Goal: Task Accomplishment & Management: Complete application form

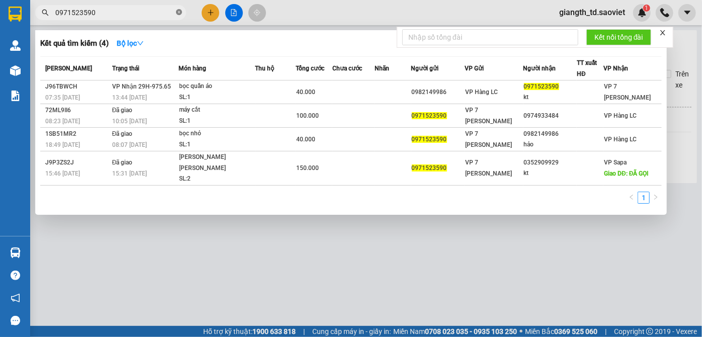
click at [177, 12] on icon "close-circle" at bounding box center [179, 12] width 6 height 6
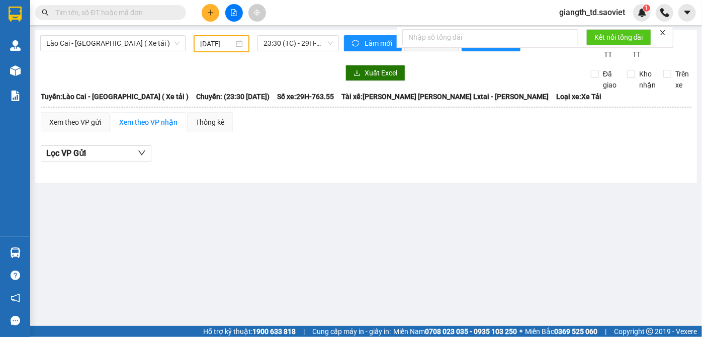
paste input "0984871315"
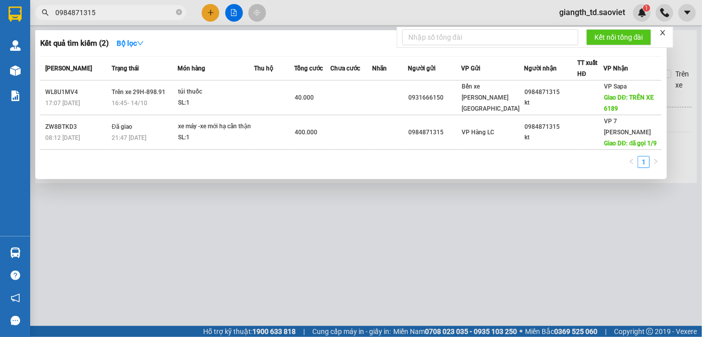
type input "0984871315"
click at [176, 12] on icon "close-circle" at bounding box center [179, 12] width 6 height 6
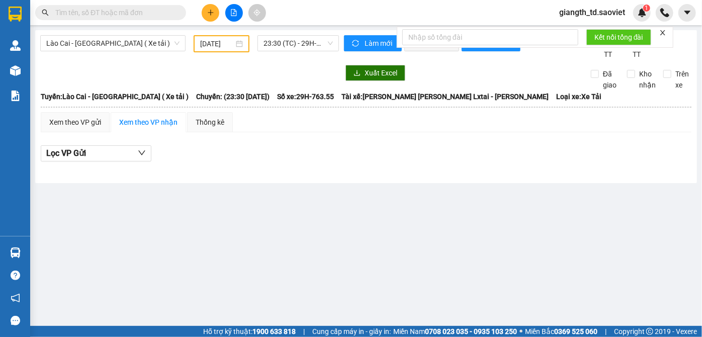
click at [138, 13] on input "text" at bounding box center [114, 12] width 119 height 11
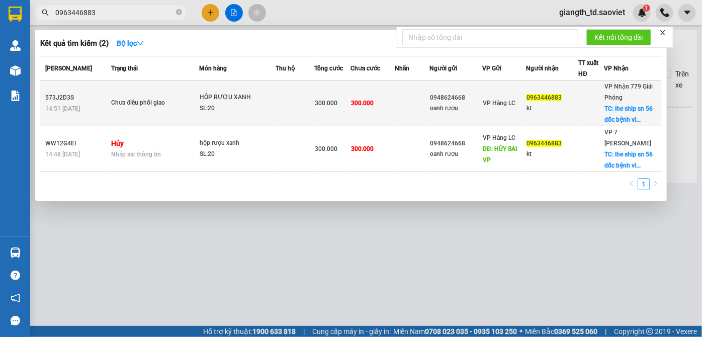
type input "0963446883"
click at [635, 111] on span "TC: lhe ship sn 56 dốc bệnh vi..." at bounding box center [629, 114] width 48 height 18
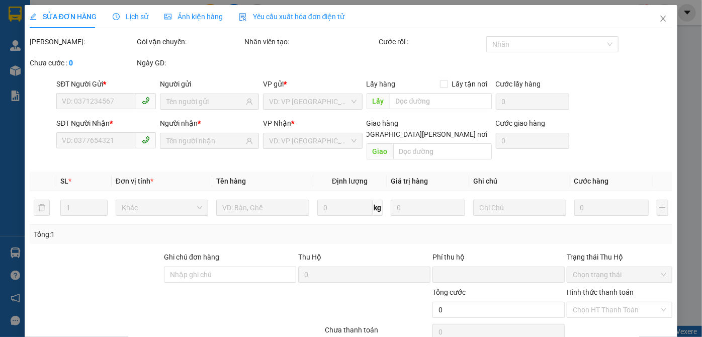
type input "0948624668"
type input "oanh rượu"
type input "0963446883"
type input "kt"
checkbox input "true"
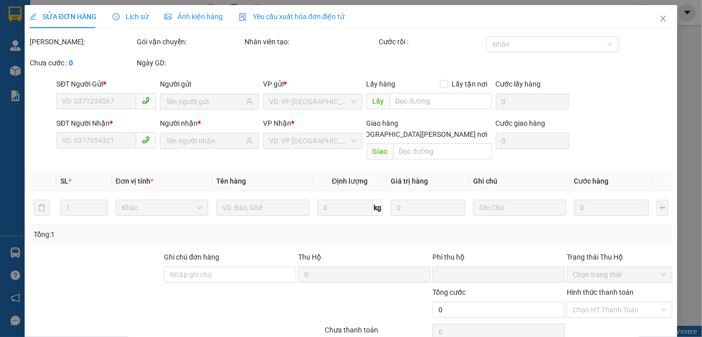
type input "lhe ship sn 56 dốc [PERSON_NAME] [PERSON_NAME] vân đình [PERSON_NAME]"
type input "0"
type input "300.000"
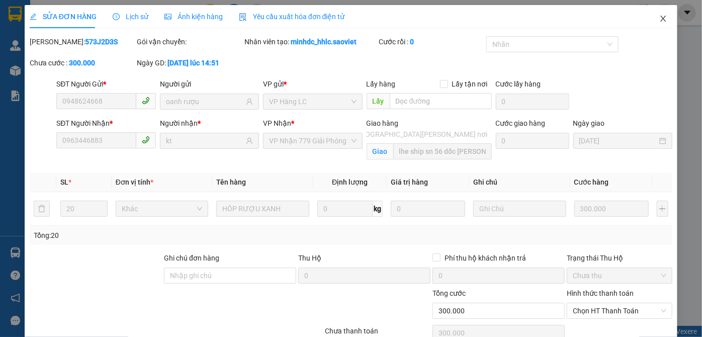
click at [659, 18] on icon "close" at bounding box center [663, 19] width 8 height 8
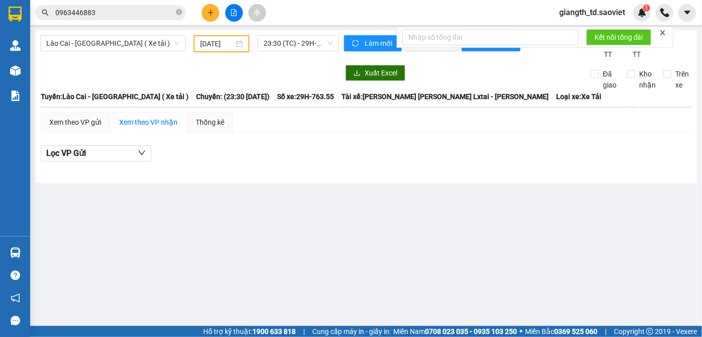
click at [133, 14] on input "0963446883" at bounding box center [114, 12] width 119 height 11
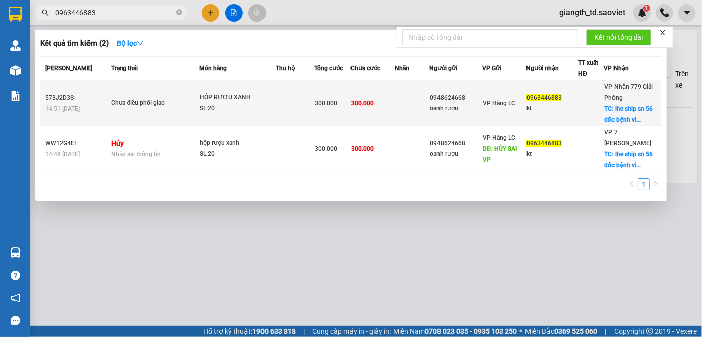
click at [641, 109] on span "TC: lhe ship sn 56 dốc bệnh vi..." at bounding box center [629, 114] width 48 height 18
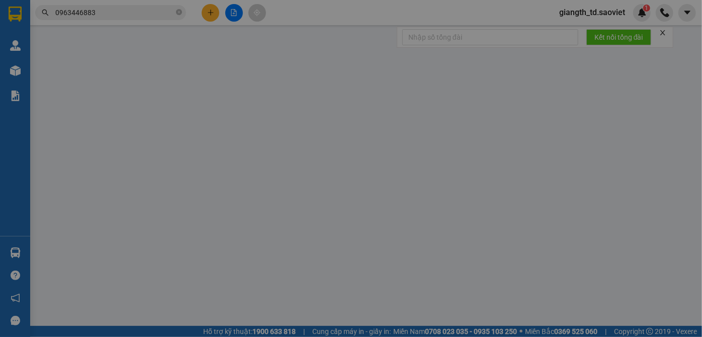
type input "0948624668"
type input "oanh rượu"
type input "0963446883"
type input "kt"
checkbox input "true"
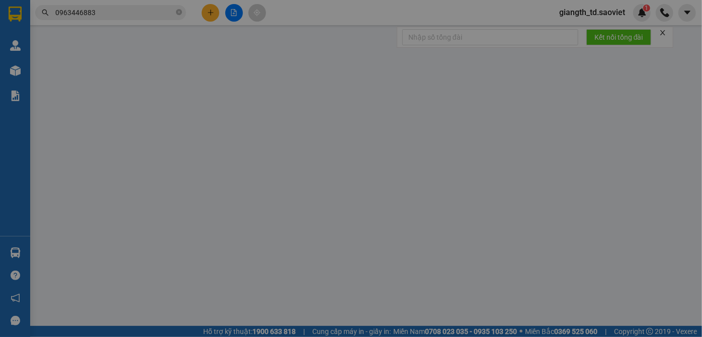
type input "lhe ship sn 56 dốc [PERSON_NAME] [PERSON_NAME] vân đình [PERSON_NAME]"
type input "0"
type input "300.000"
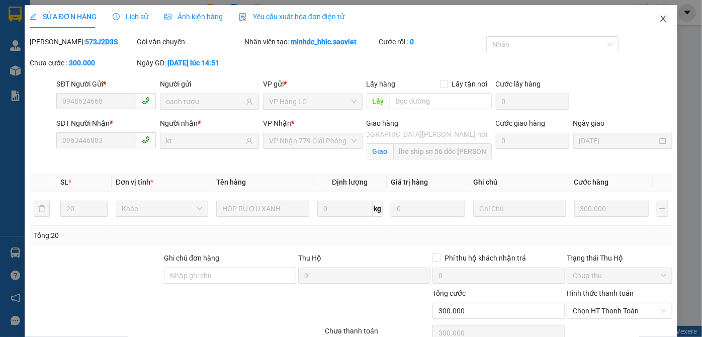
click at [660, 20] on icon "close" at bounding box center [663, 19] width 6 height 6
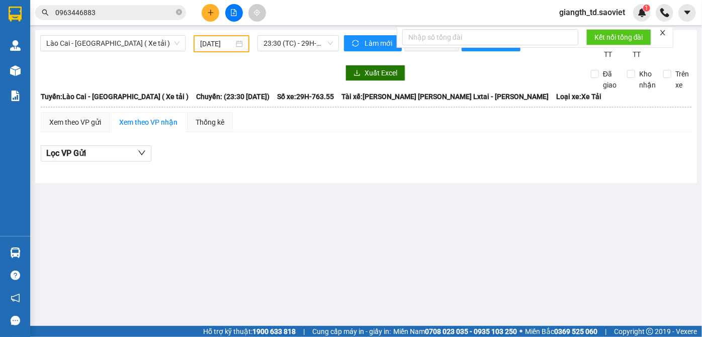
click at [133, 5] on span "0963446883" at bounding box center [110, 12] width 151 height 15
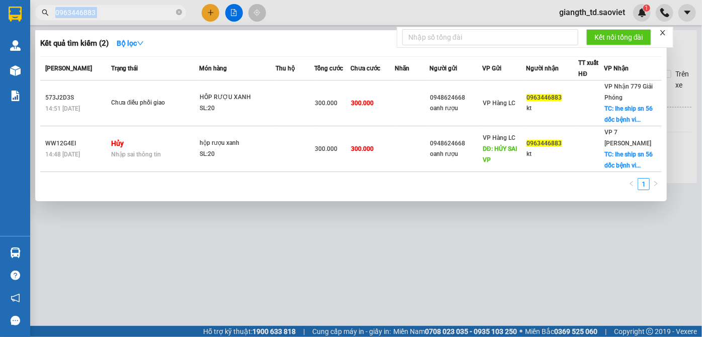
click at [133, 5] on span "0963446883" at bounding box center [110, 12] width 151 height 15
click at [154, 13] on input "0963446883" at bounding box center [114, 12] width 119 height 11
type input "0963446883"
click at [663, 35] on icon "close" at bounding box center [662, 32] width 7 height 7
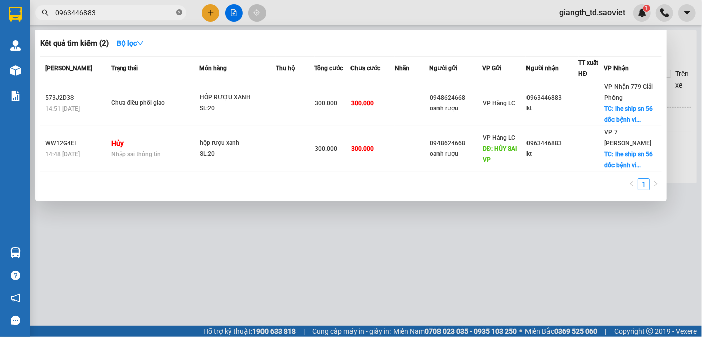
click at [176, 12] on icon "close-circle" at bounding box center [179, 12] width 6 height 6
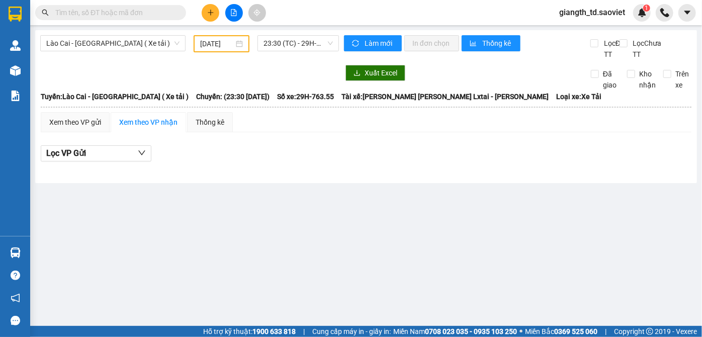
click at [154, 11] on input "text" at bounding box center [114, 12] width 119 height 11
paste input "0868144688"
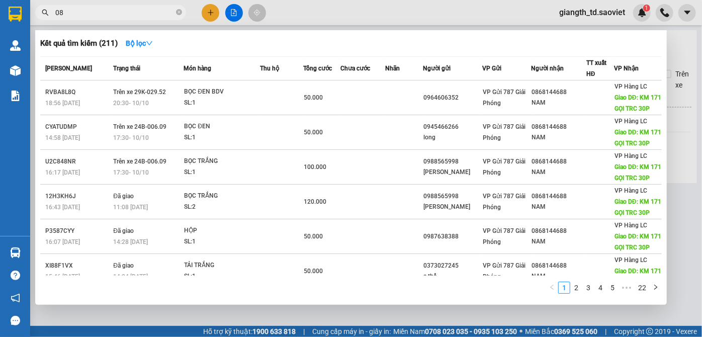
type input "0"
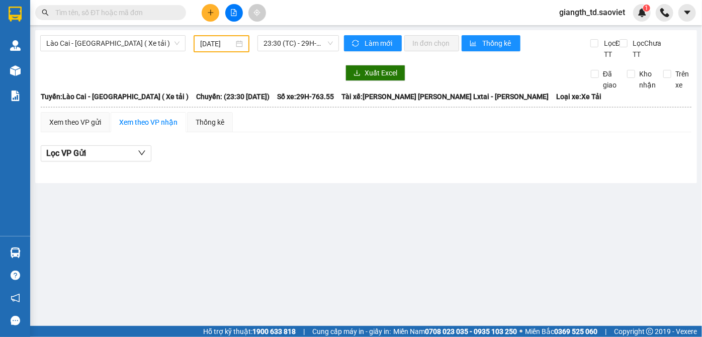
paste input "0868144688"
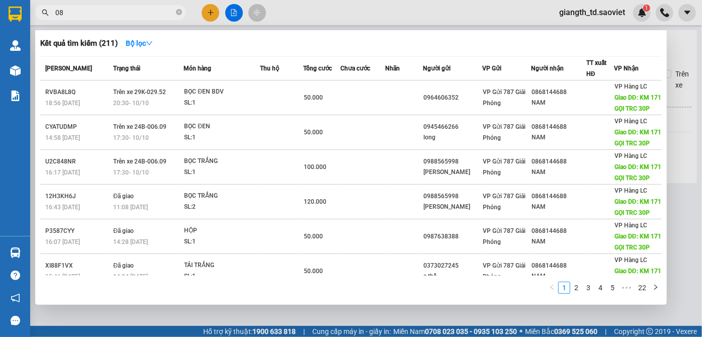
type input "0"
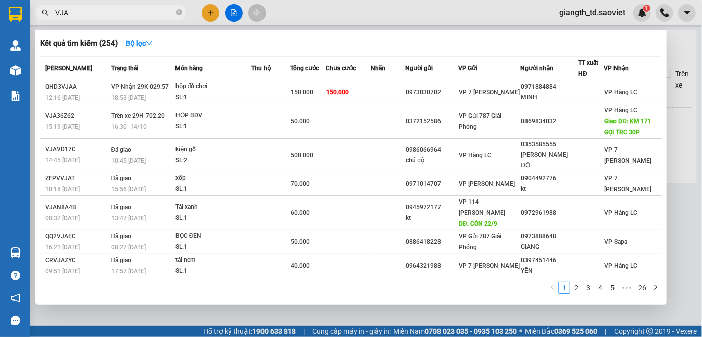
type input "VJA"
